Goal: Information Seeking & Learning: Learn about a topic

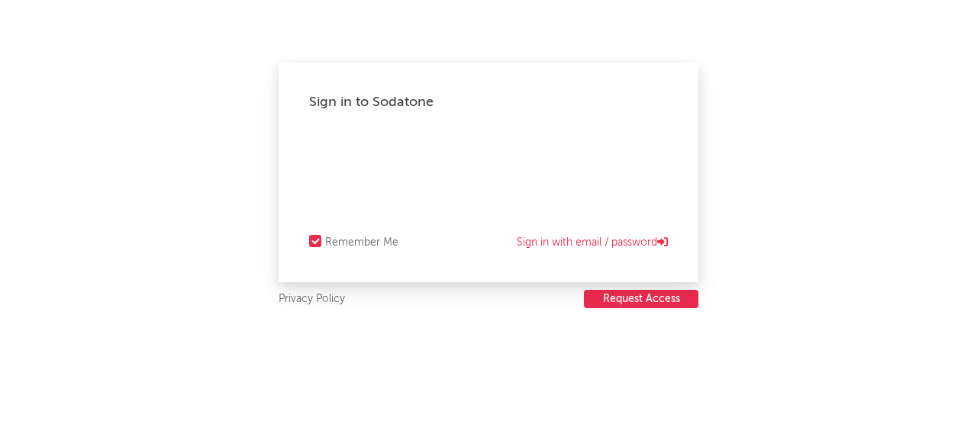
select select "recorded_music"
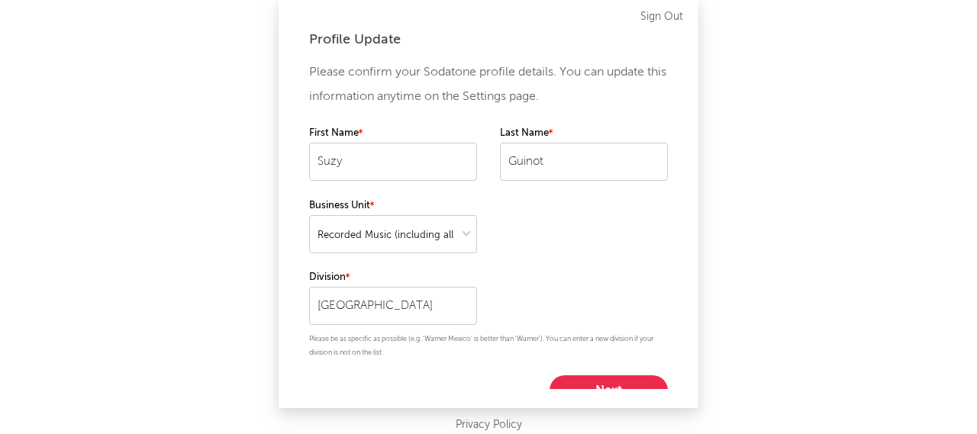
click at [607, 379] on button "Next" at bounding box center [609, 391] width 118 height 31
select select "marketing"
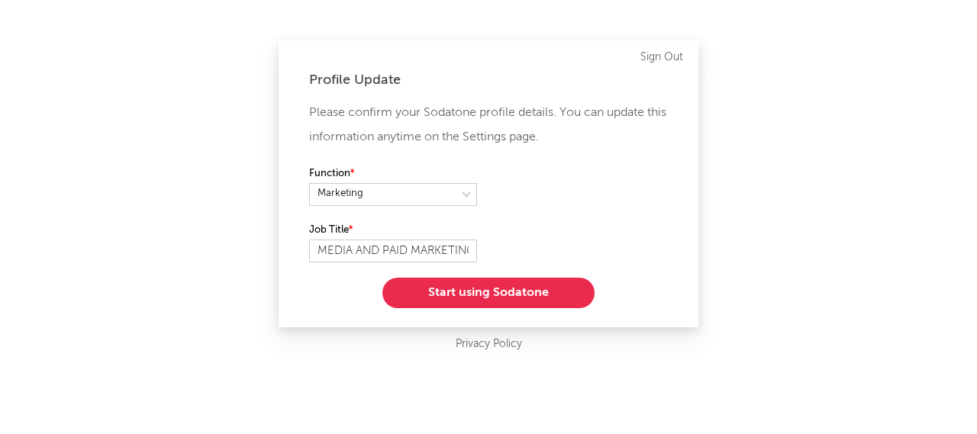
click at [307, 255] on div "Profile Update Please confirm your Sodatone profile details. You can update thi…" at bounding box center [489, 183] width 420 height 287
click at [327, 253] on input "MEDIA AND PAID MARKETING DIRECTOR" at bounding box center [393, 251] width 168 height 23
drag, startPoint x: 411, startPoint y: 251, endPoint x: 281, endPoint y: 253, distance: 129.8
click at [281, 253] on div "Profile Update Please confirm your Sodatone profile details. You can update thi…" at bounding box center [489, 183] width 420 height 287
click at [380, 250] on input "MARKETING DIRECTOR" at bounding box center [393, 251] width 168 height 23
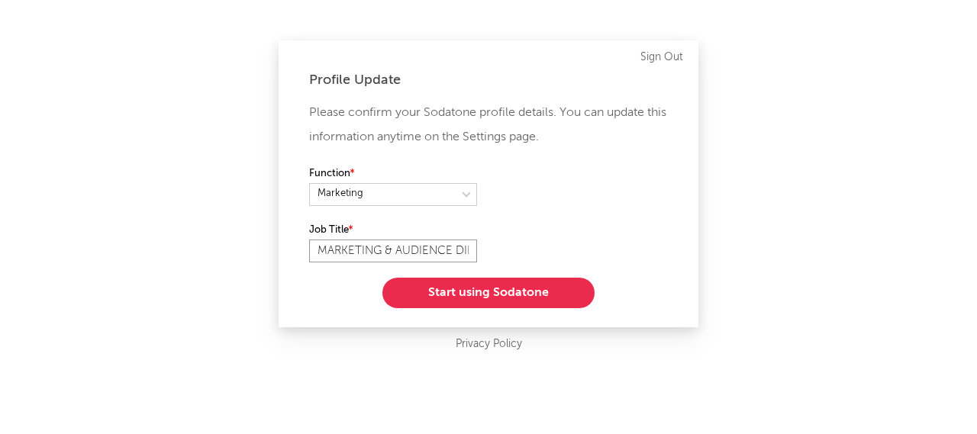
type input "MARKETING & AUDIENCE DIRECTOR"
click at [479, 292] on button "Start using Sodatone" at bounding box center [488, 293] width 212 height 31
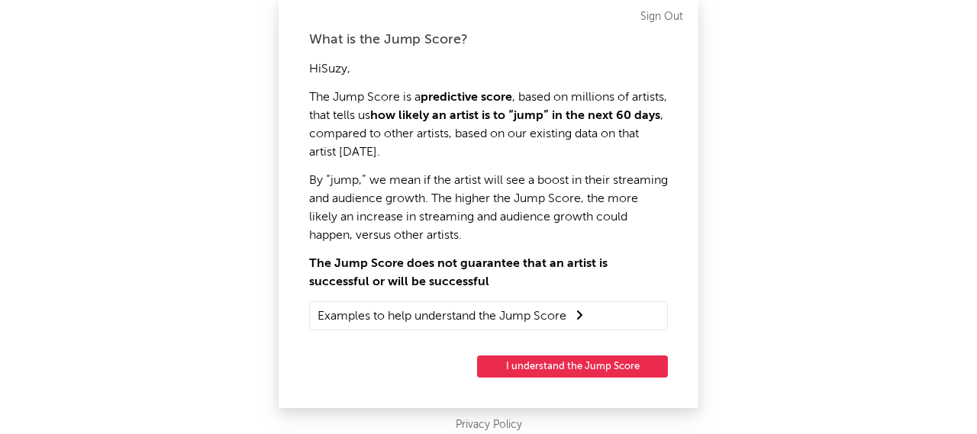
click at [579, 366] on button "I understand the Jump Score" at bounding box center [572, 367] width 191 height 22
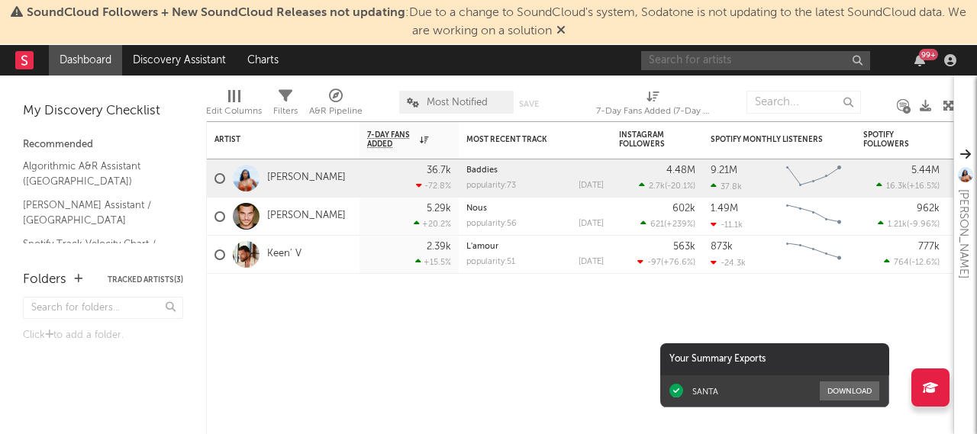
click at [722, 63] on input "text" at bounding box center [755, 60] width 229 height 19
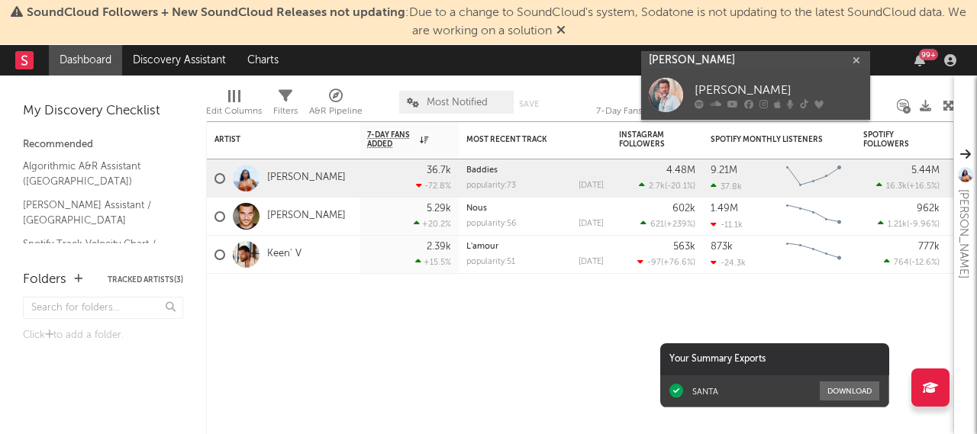
type input "CHRISTOPHE MAE"
click at [724, 85] on div "Christophe Maé" at bounding box center [779, 91] width 168 height 18
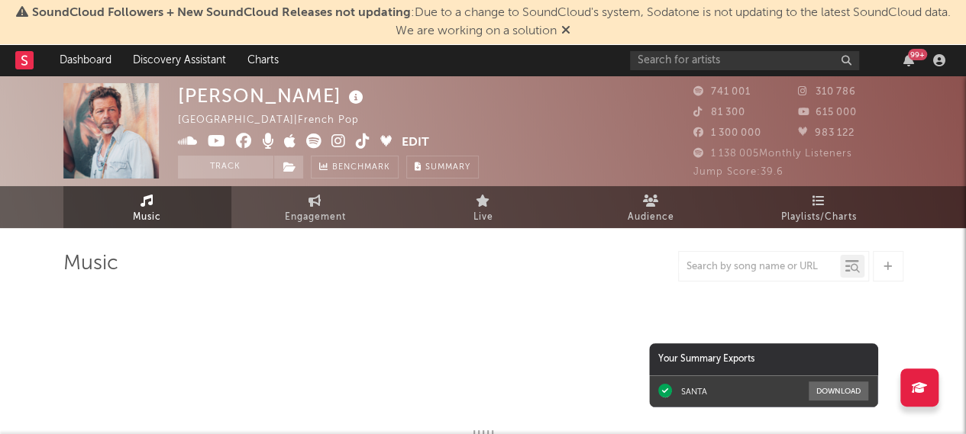
click at [566, 30] on icon at bounding box center [565, 30] width 9 height 12
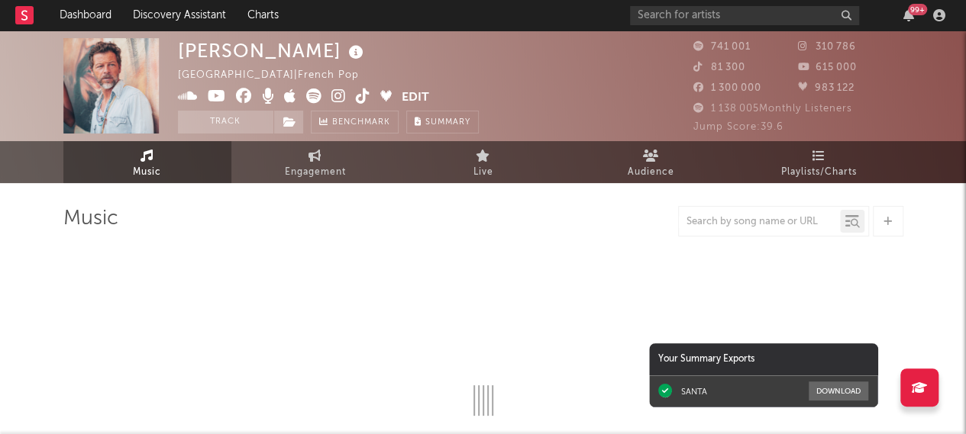
select select "6m"
